Goal: Task Accomplishment & Management: Use online tool/utility

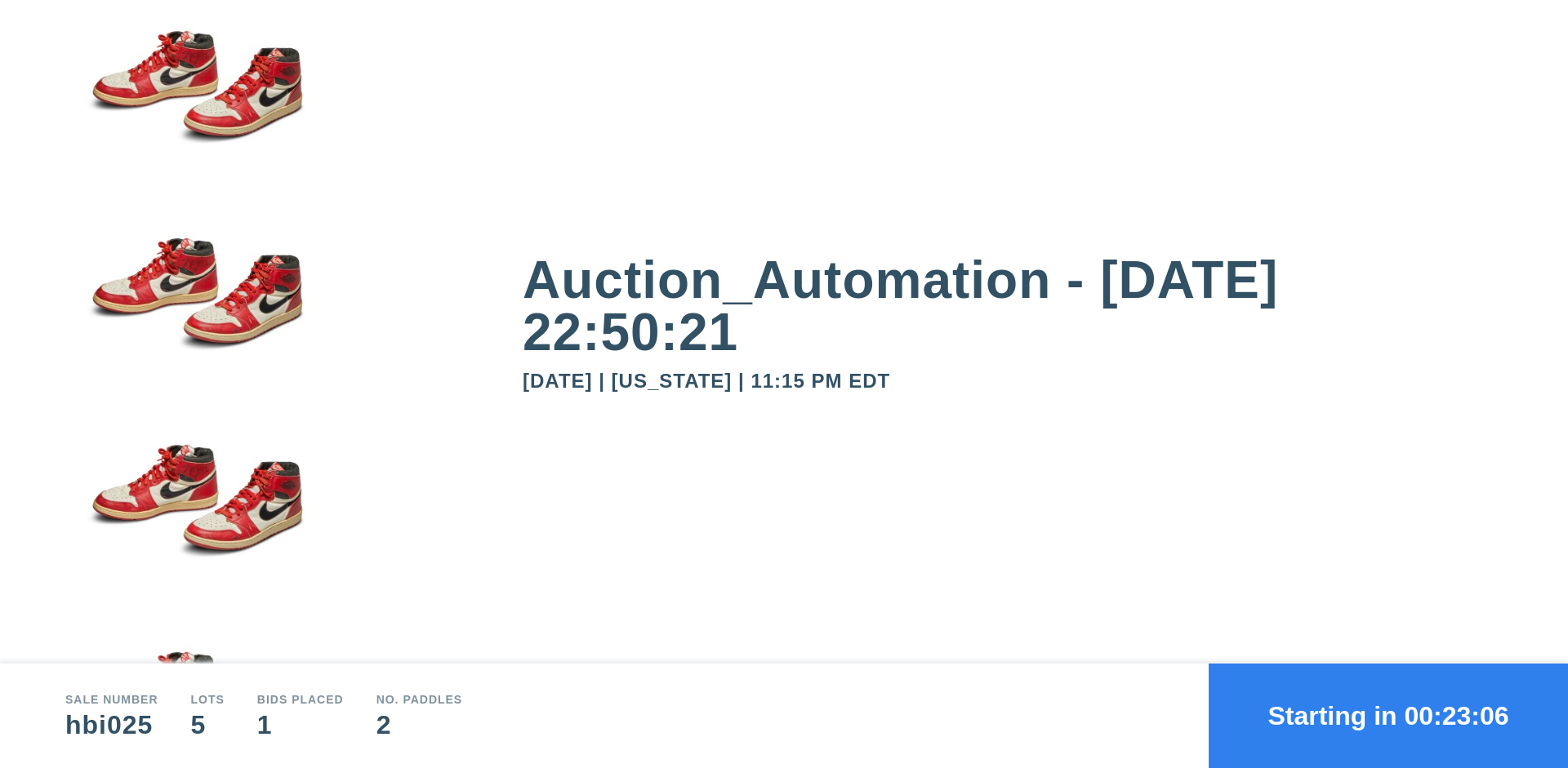
click at [1388, 716] on button "Starting in 00:23:06" at bounding box center [1388, 716] width 359 height 105
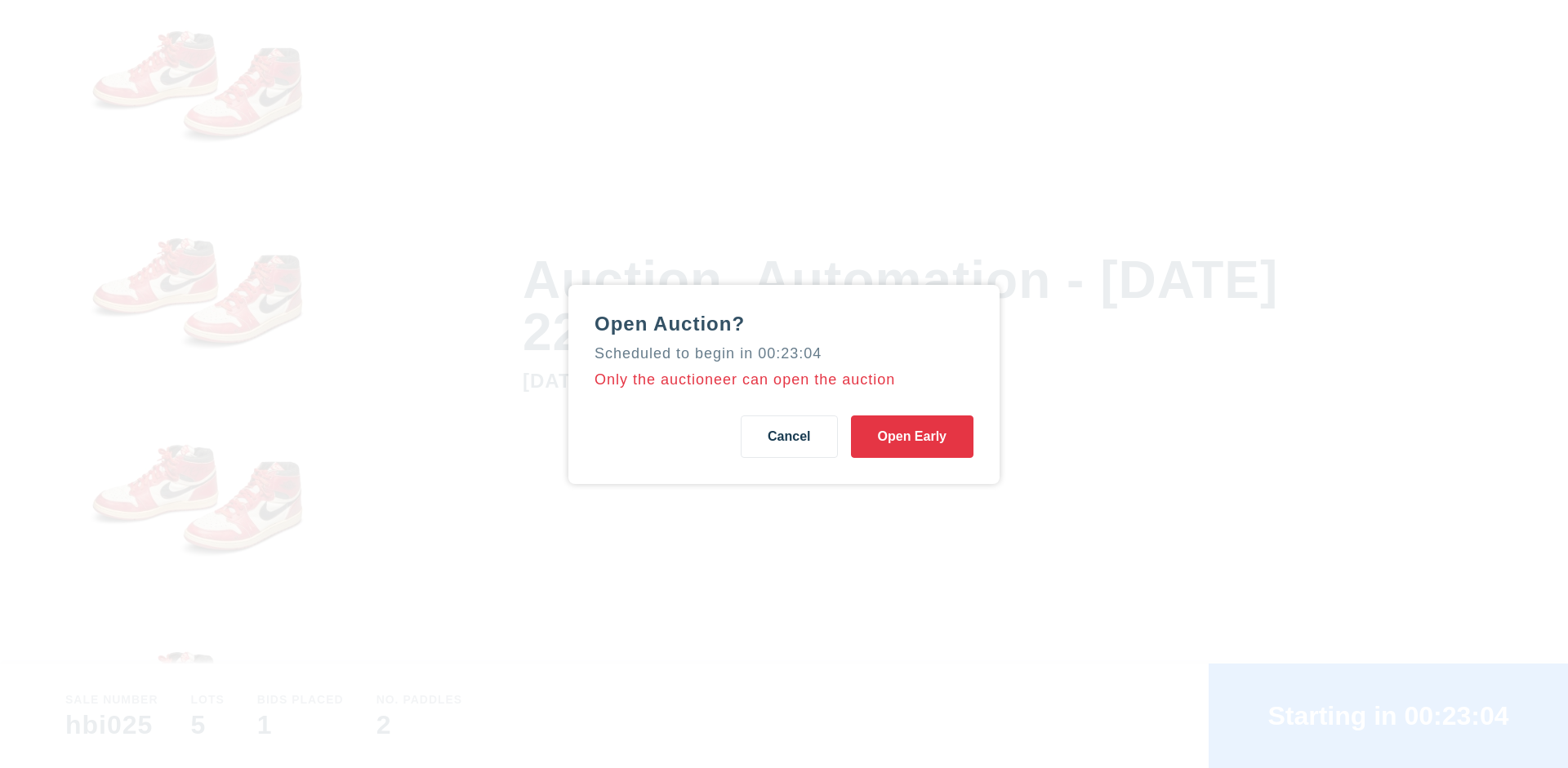
click at [912, 436] on button "Open Early" at bounding box center [912, 437] width 122 height 42
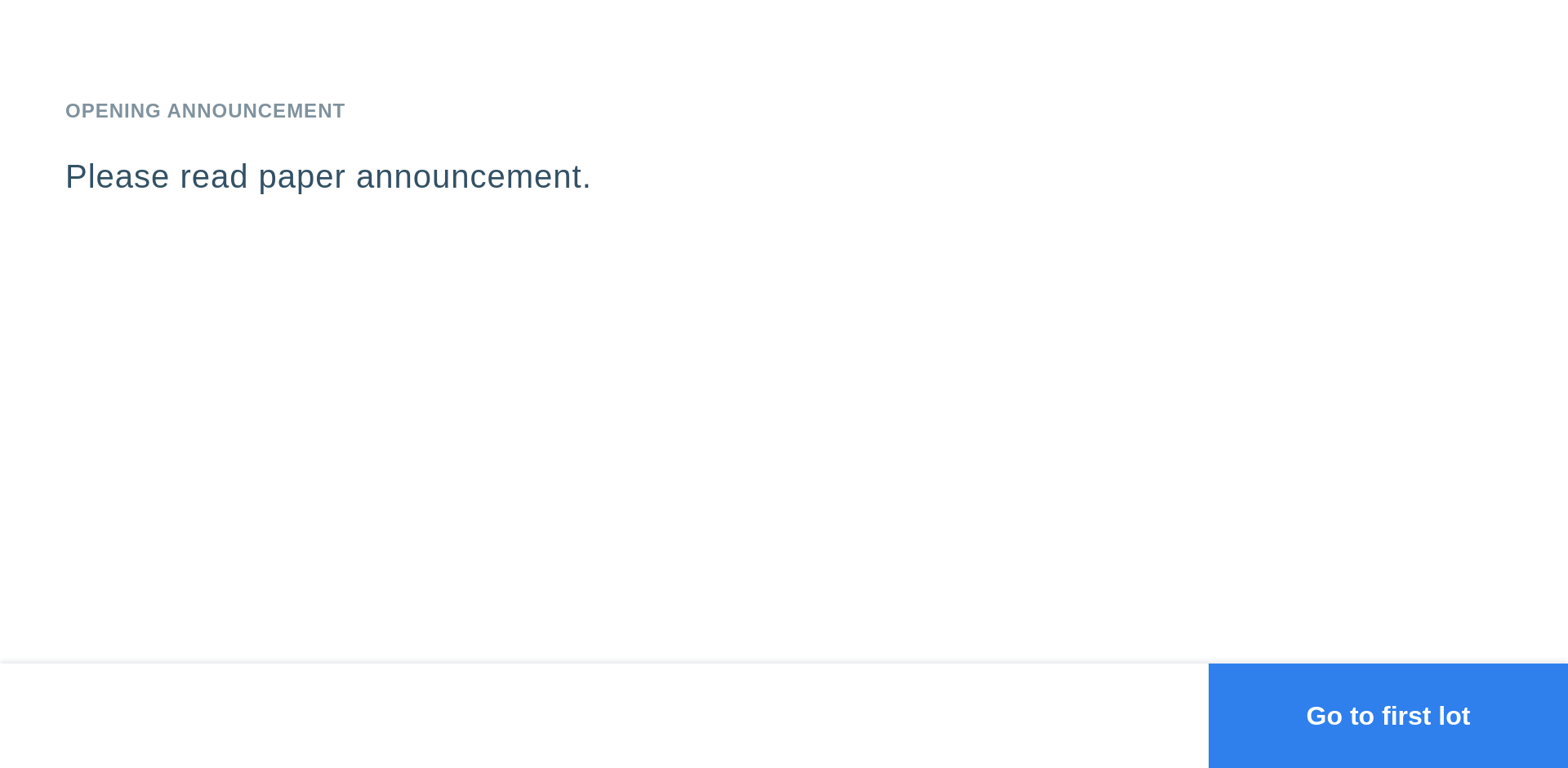
click at [1388, 716] on button "Go to first lot" at bounding box center [1388, 716] width 359 height 105
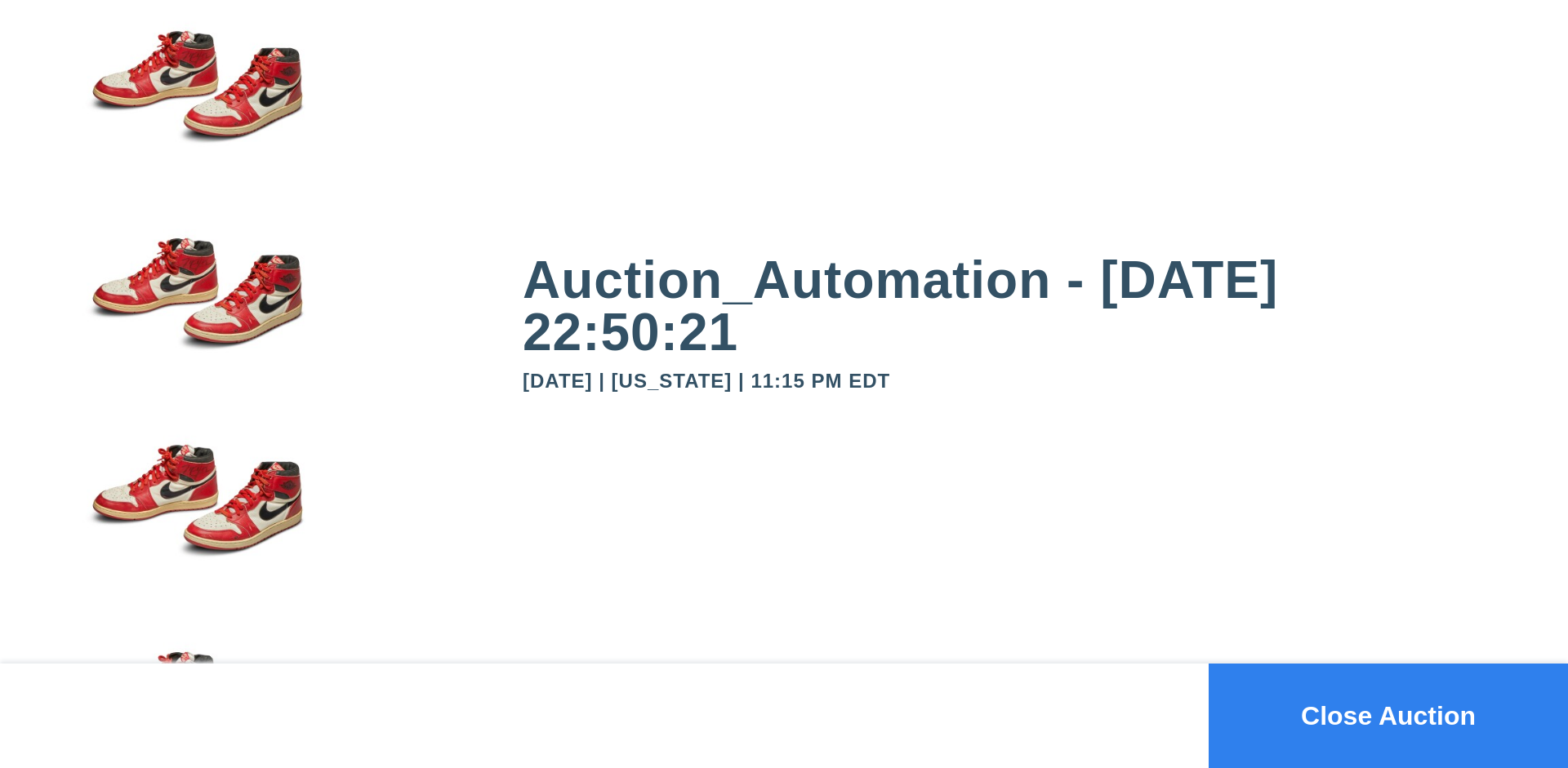
click at [1388, 716] on button "Close Auction" at bounding box center [1388, 716] width 359 height 105
